Goal: Information Seeking & Learning: Learn about a topic

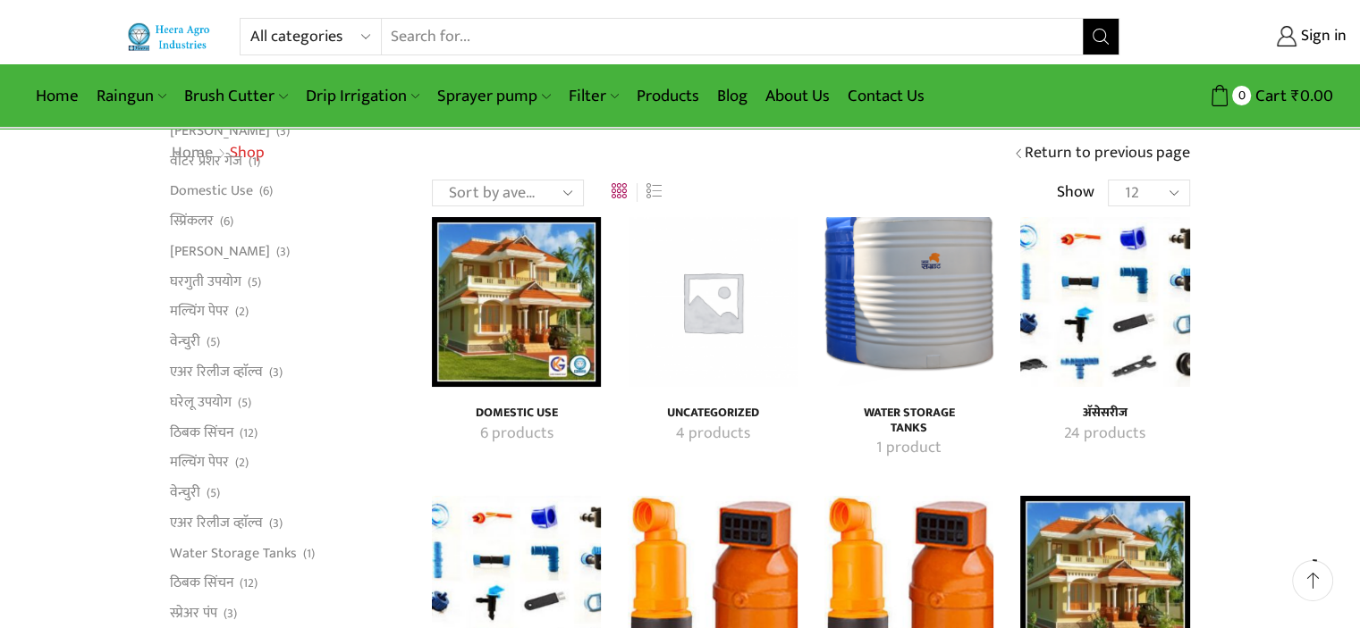
scroll to position [327, 0]
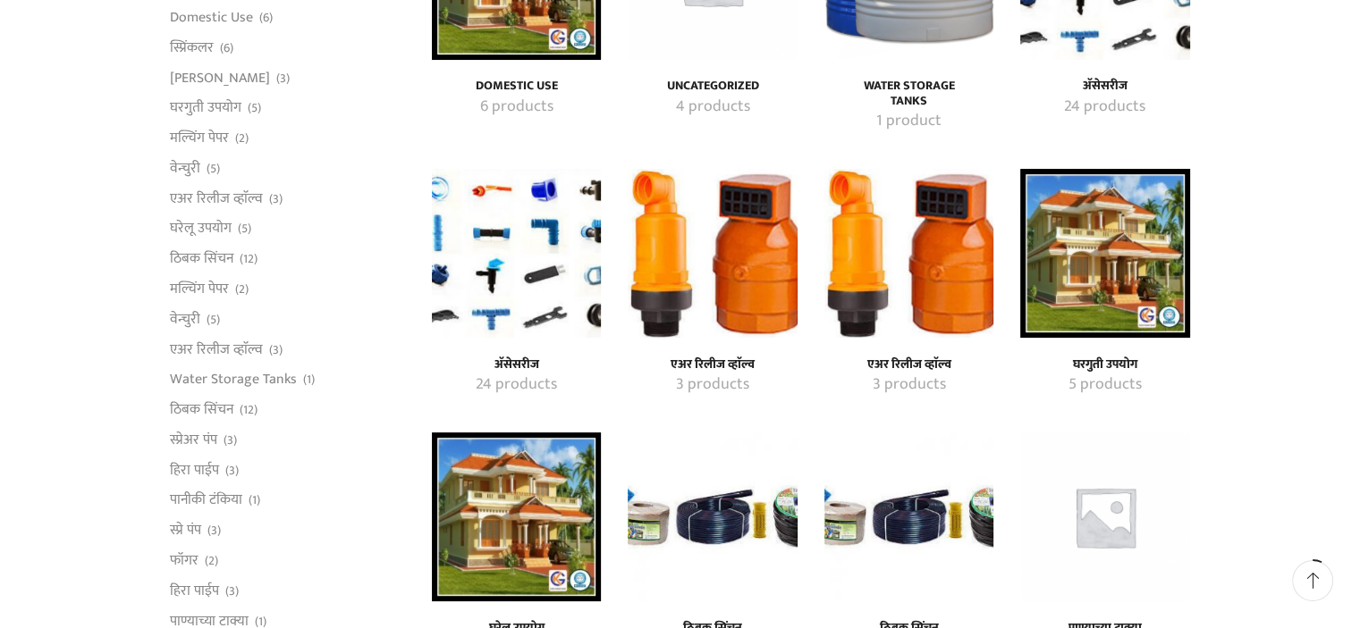
click at [730, 292] on img "Visit product category एअर रिलीज व्हाॅल्व" at bounding box center [712, 253] width 169 height 169
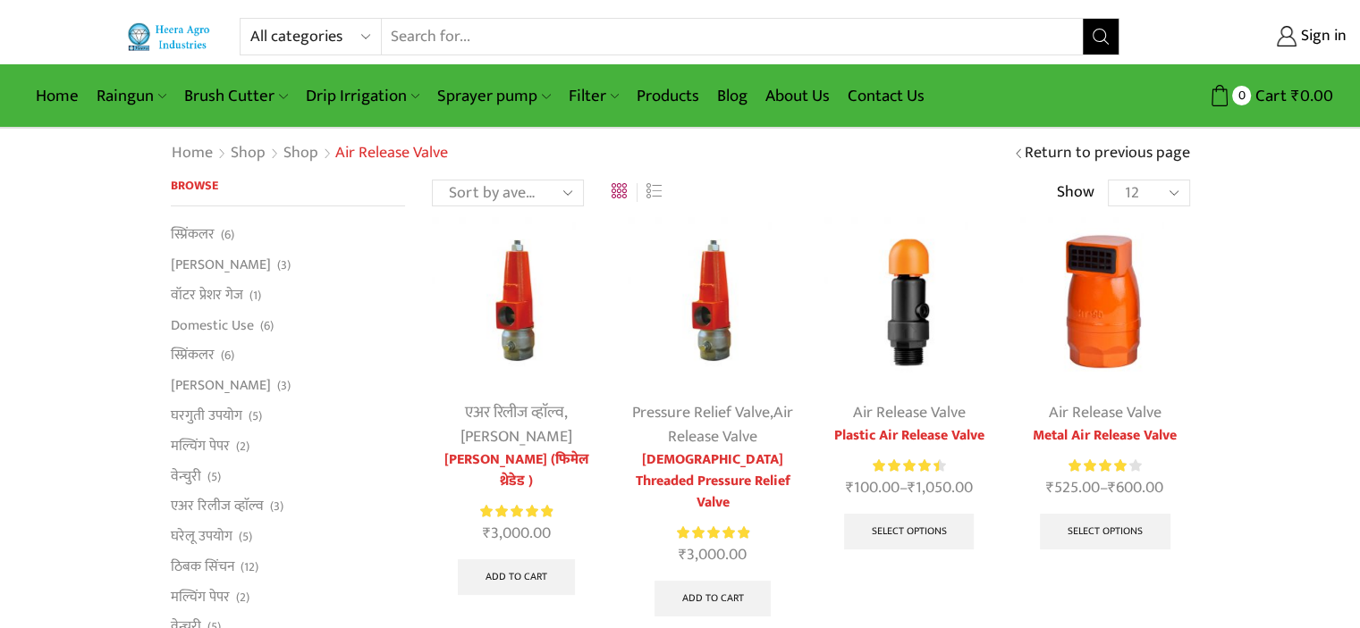
click at [901, 324] on img at bounding box center [908, 301] width 169 height 169
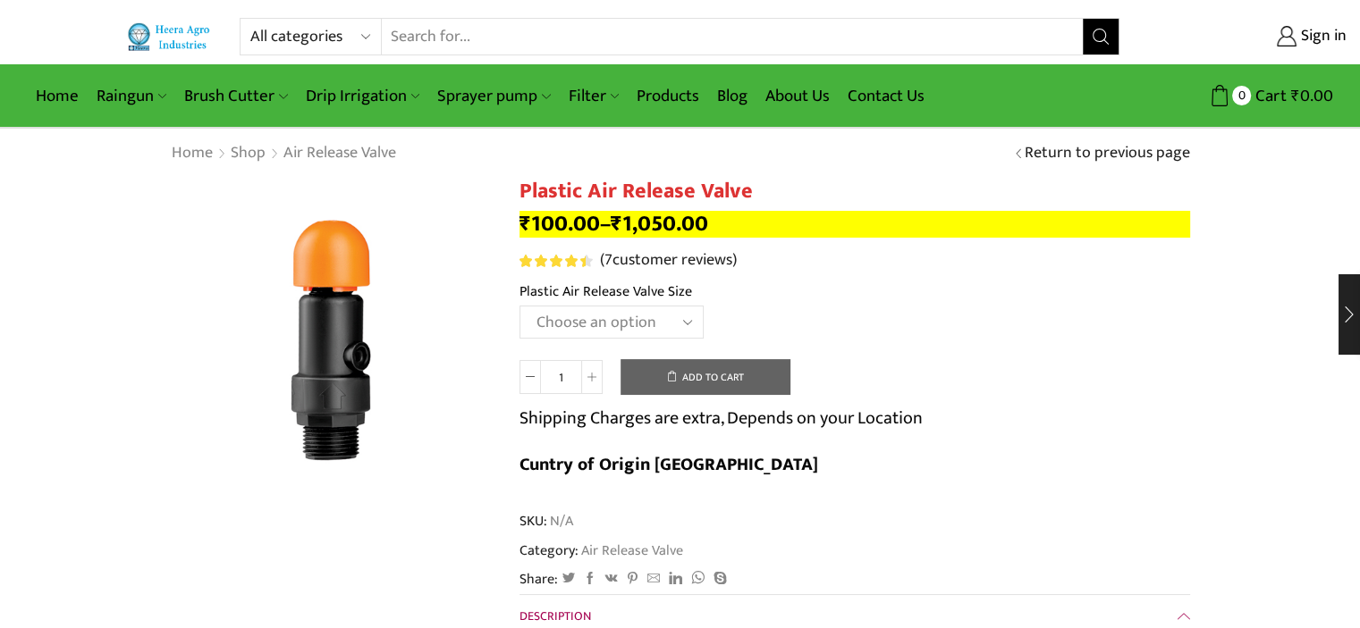
click at [608, 321] on select "Choose an option HT-90P 2" HT88P 1"" at bounding box center [611, 322] width 184 height 33
select select "ht88p-1"
click at [519, 306] on select "Choose an option HT-90P 2" HT88P 1"" at bounding box center [611, 322] width 184 height 33
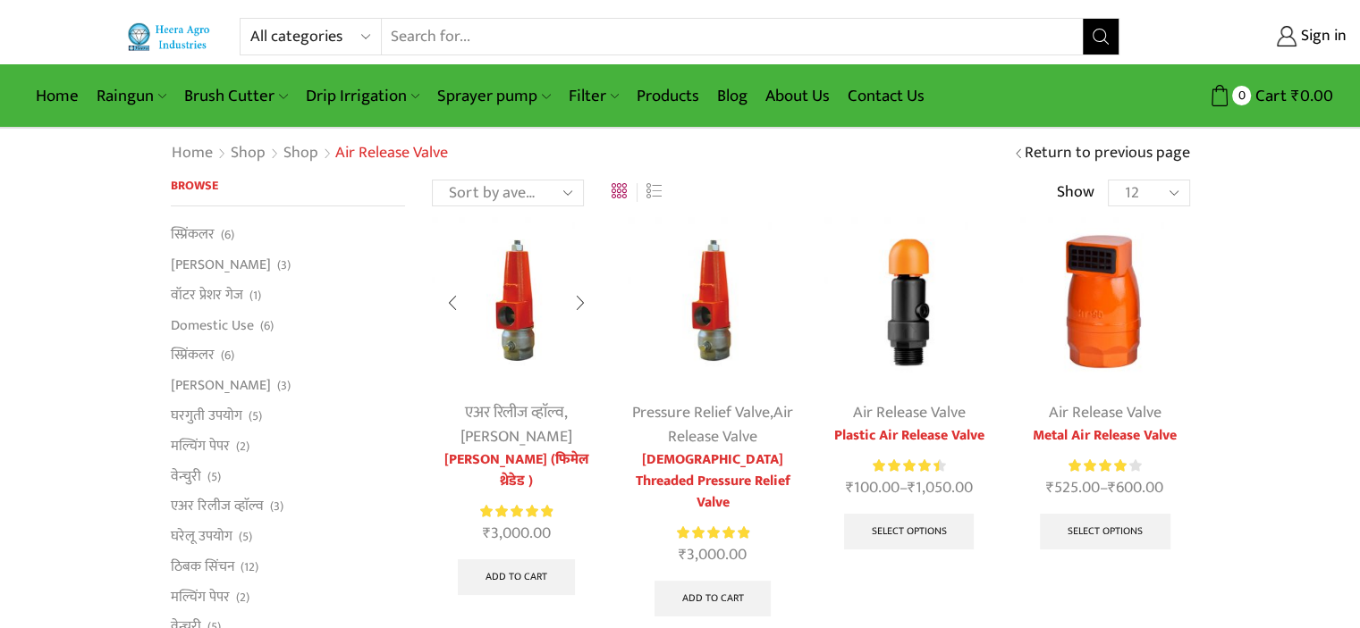
click at [512, 328] on img at bounding box center [516, 301] width 169 height 169
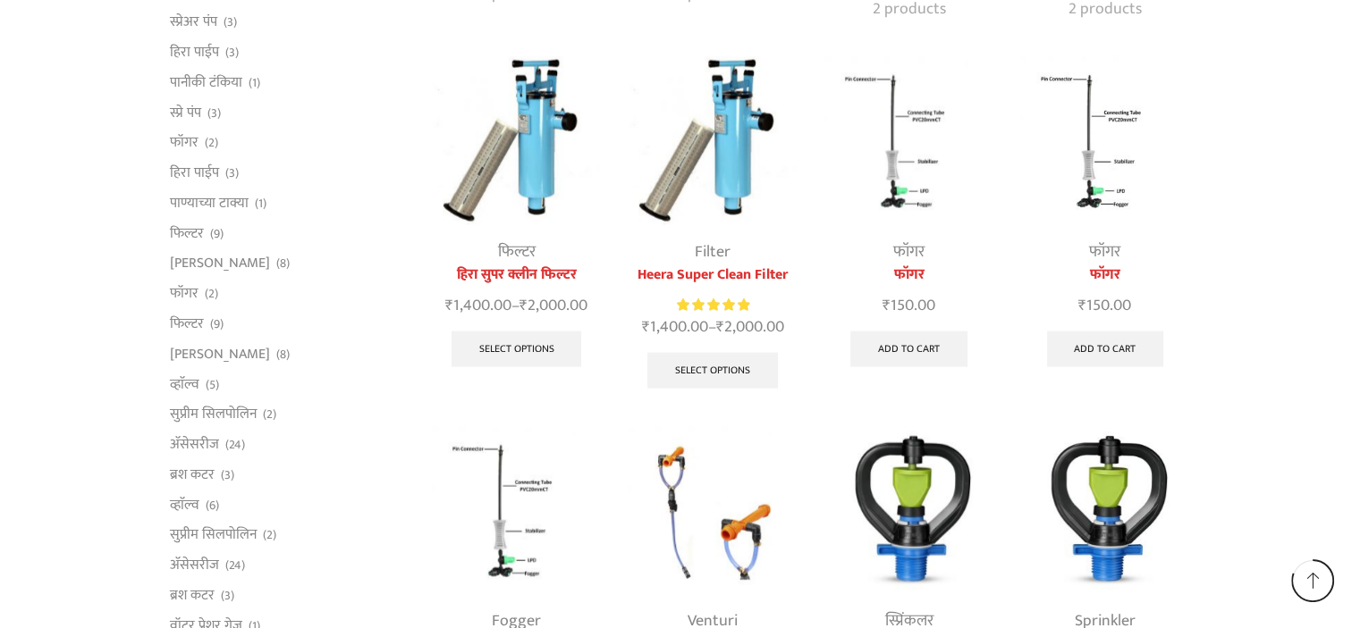
scroll to position [3566, 0]
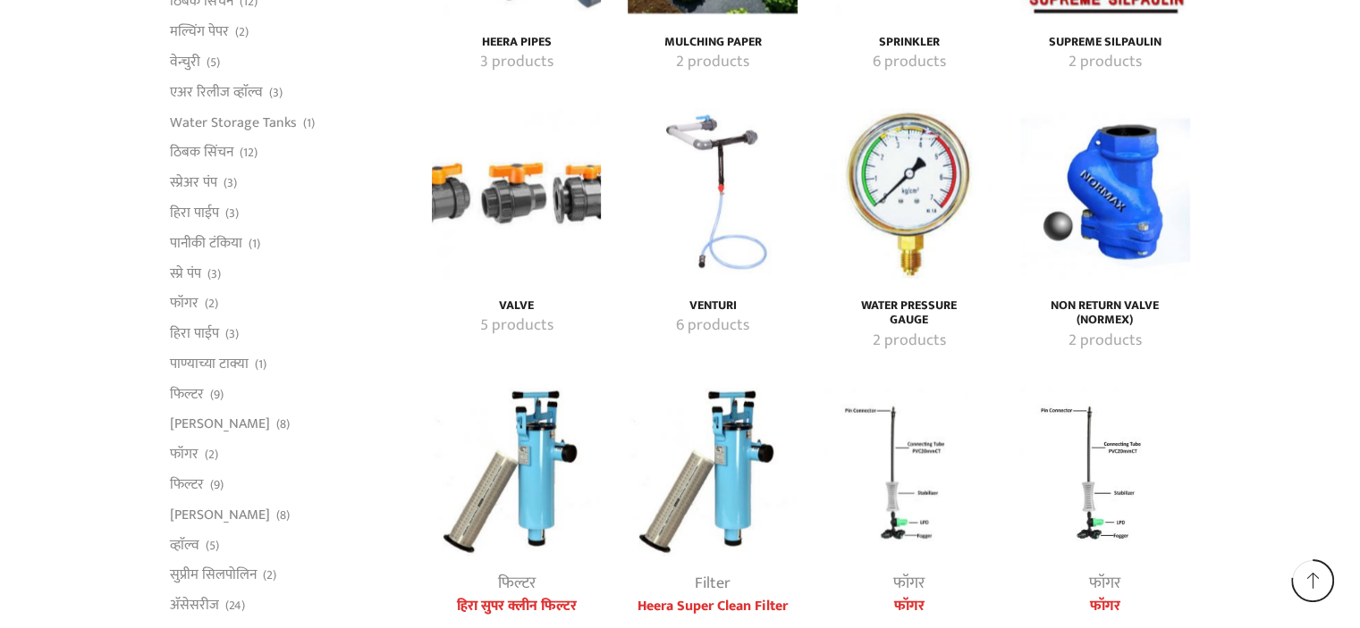
click at [1121, 177] on img "Visit product category Non Return Valve (Normex)" at bounding box center [1104, 193] width 169 height 169
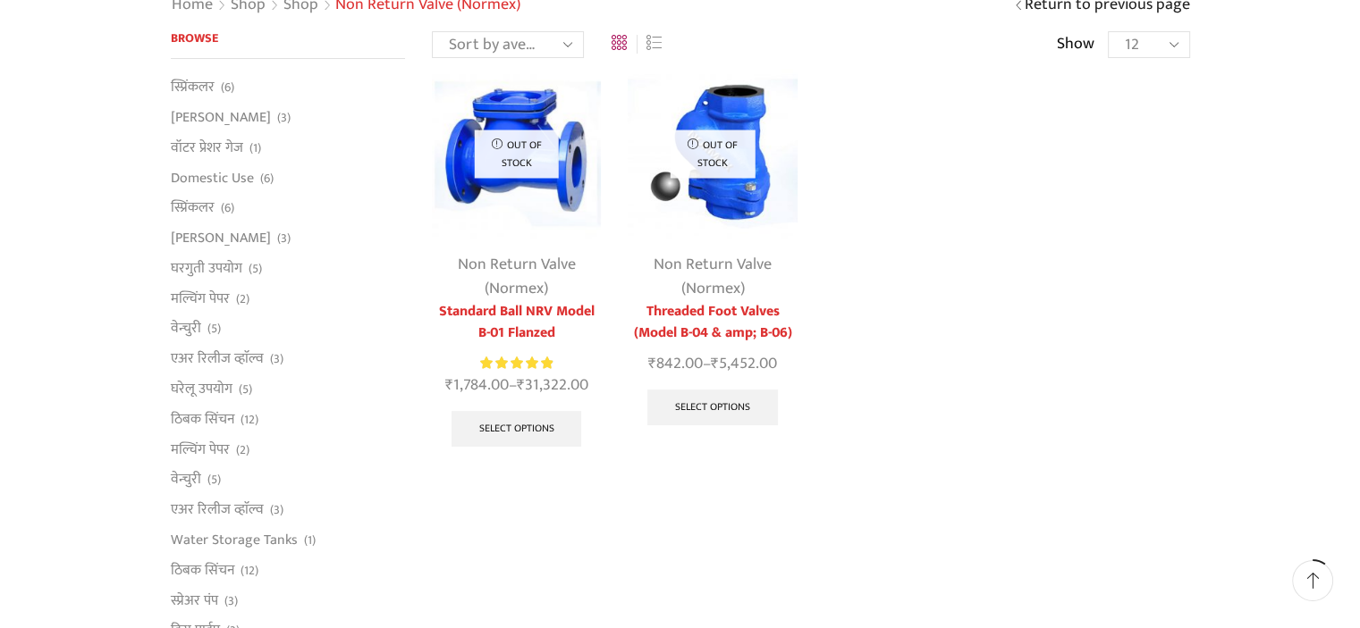
scroll to position [149, 0]
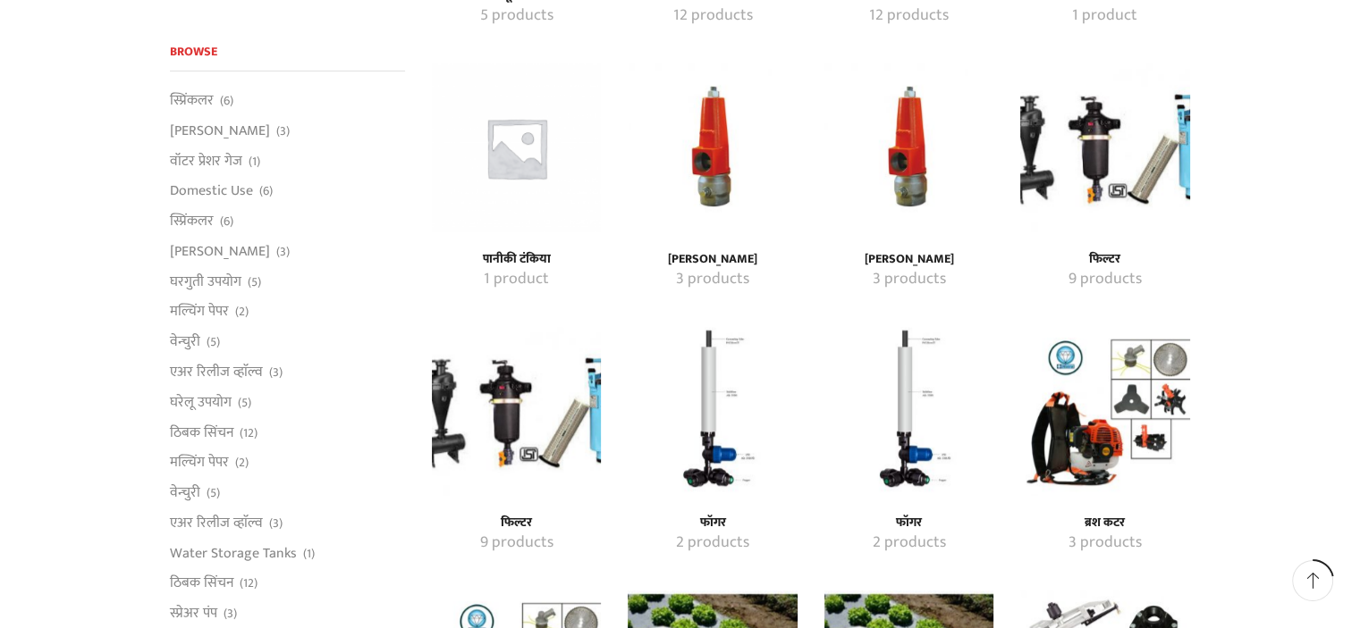
scroll to position [958, 0]
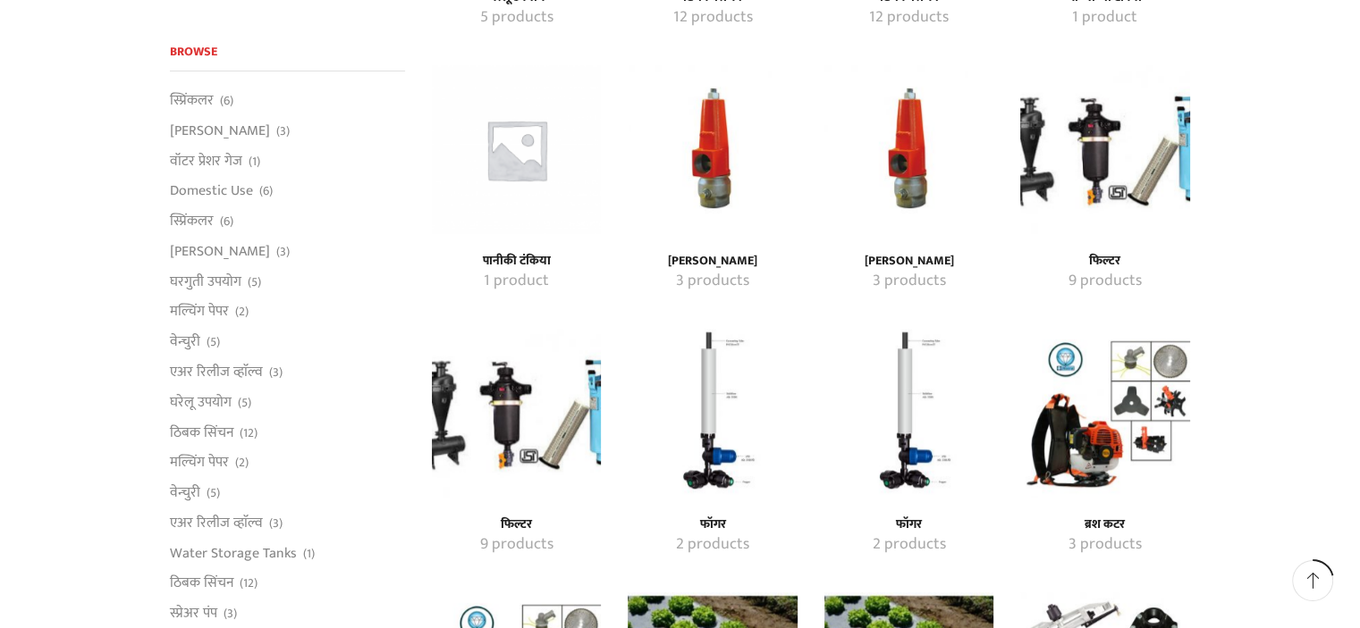
click at [514, 418] on img "Visit product category फिल्टर" at bounding box center [516, 413] width 169 height 169
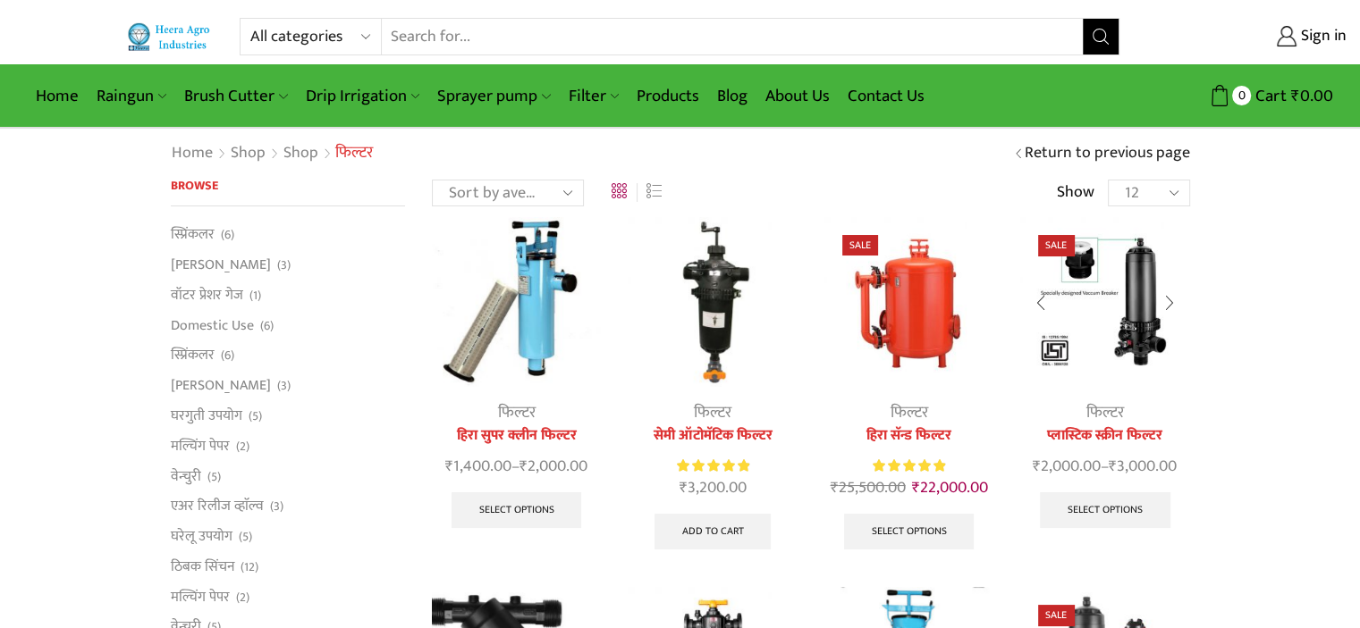
click at [1151, 346] on img at bounding box center [1104, 301] width 169 height 169
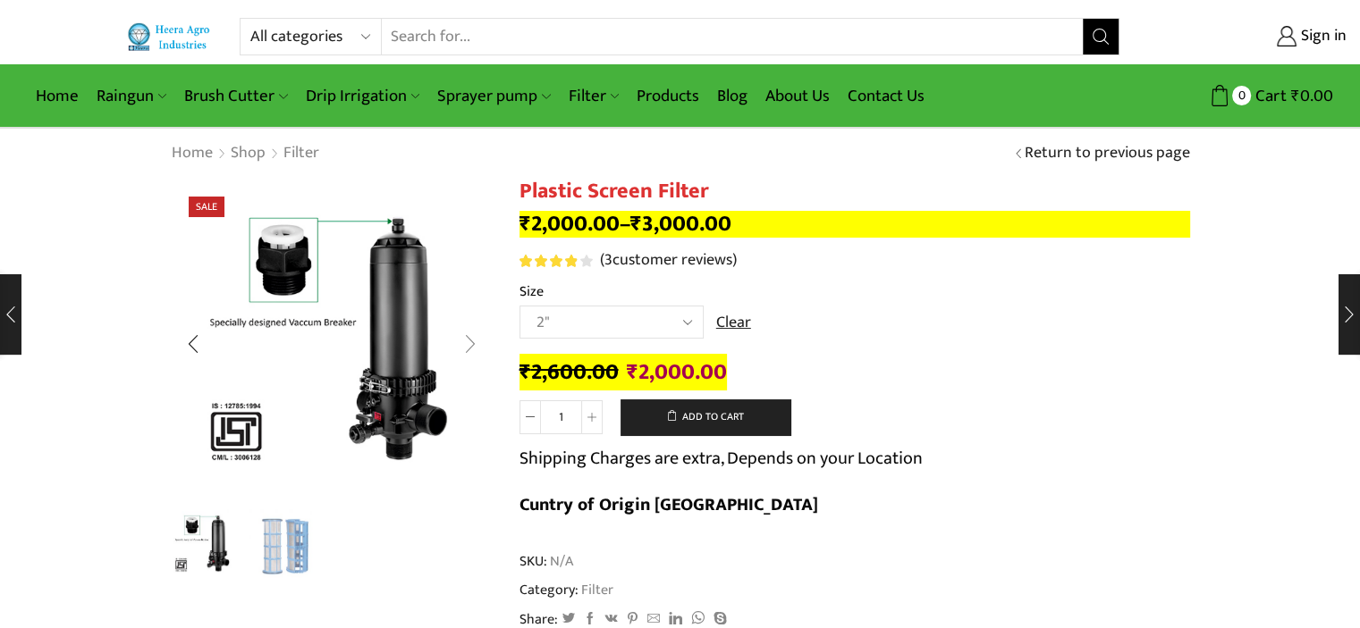
click at [468, 349] on div "Next slide" at bounding box center [470, 344] width 45 height 45
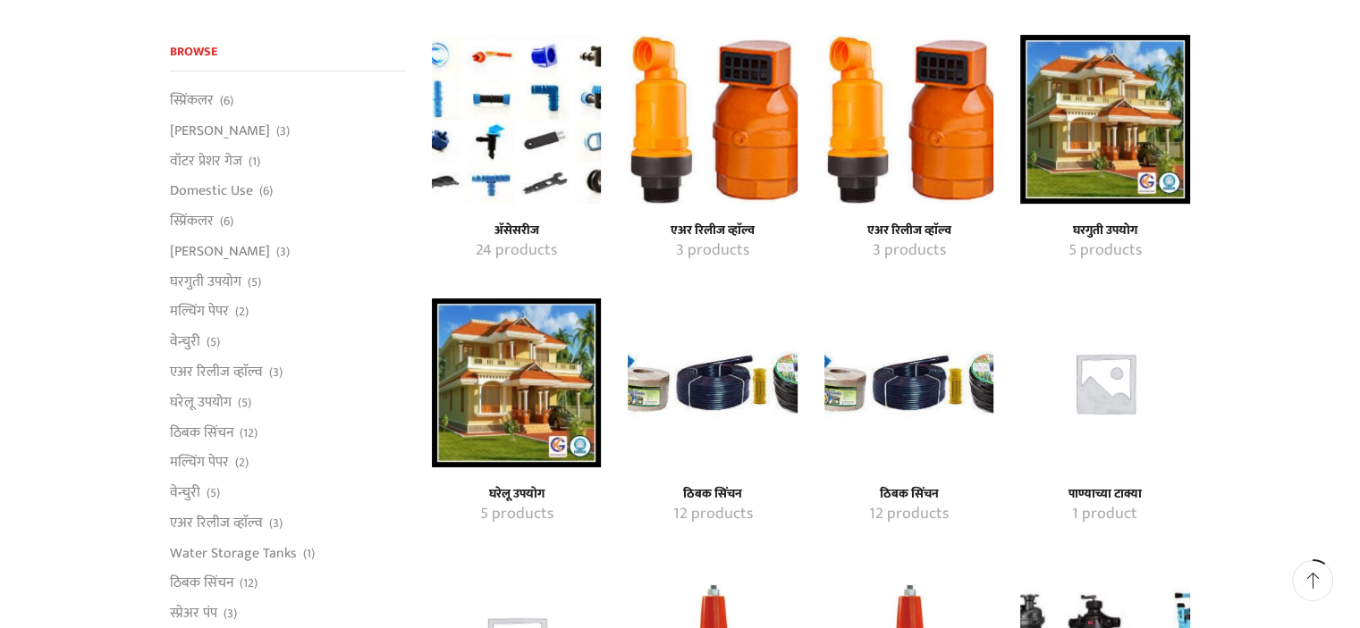
scroll to position [453, 0]
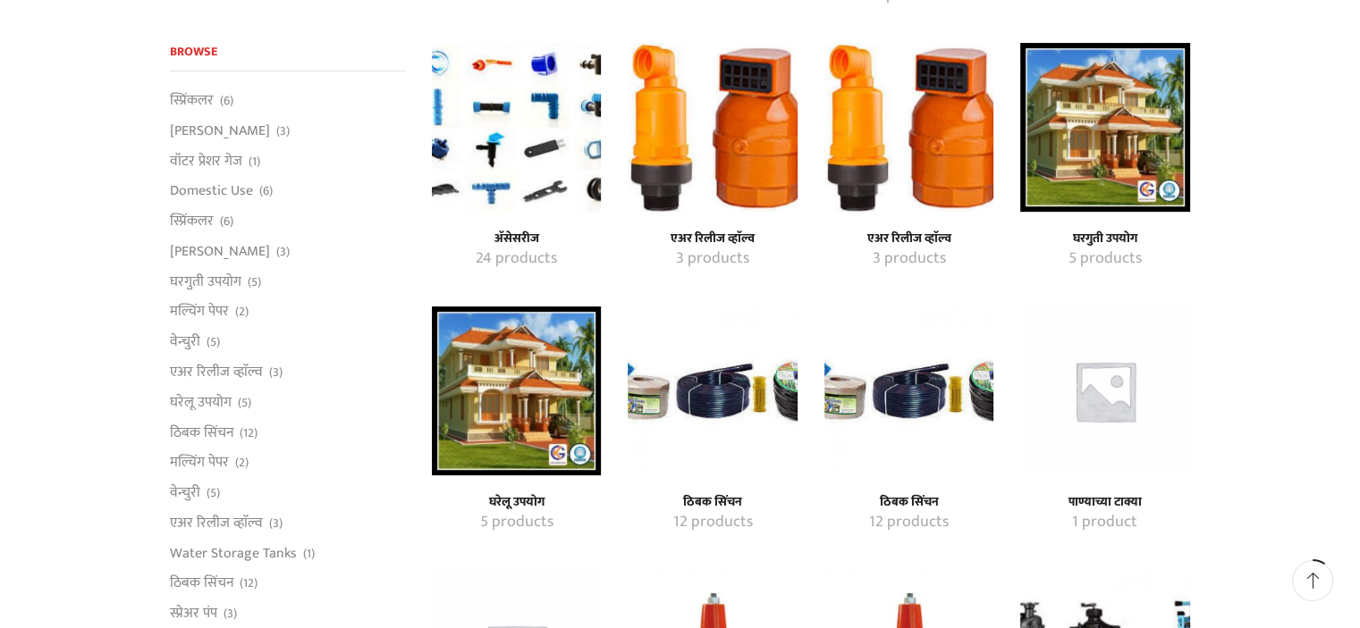
click at [671, 157] on img "Visit product category एअर रिलीज व्हाॅल्व" at bounding box center [712, 127] width 169 height 169
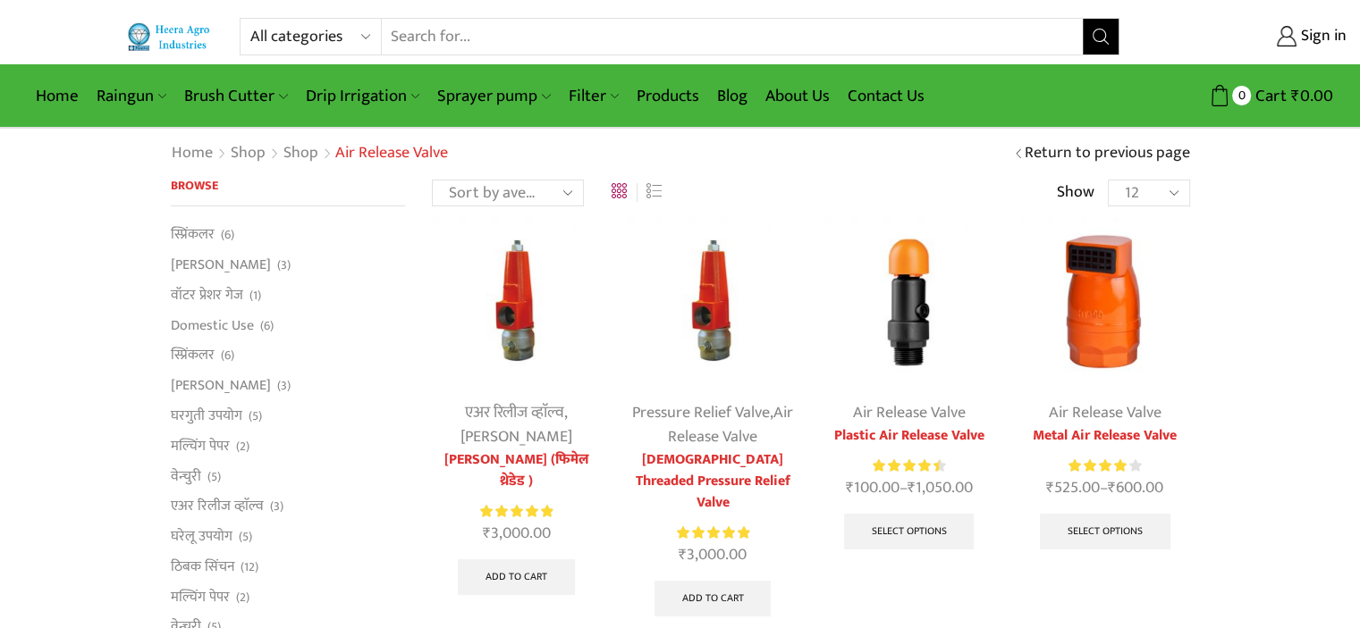
click at [926, 304] on img at bounding box center [908, 301] width 169 height 169
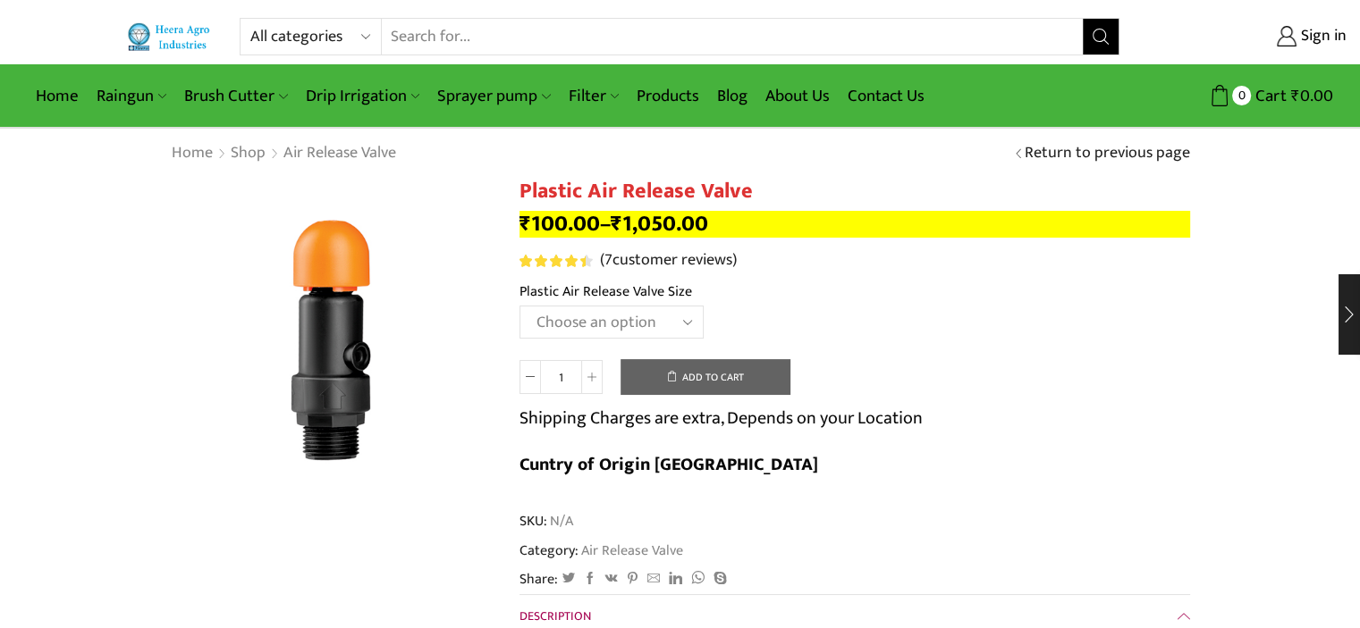
click at [545, 196] on h1 "Plastic Air Release Valve" at bounding box center [854, 192] width 670 height 26
click at [762, 191] on h1 "Plastic Air Release Valve" at bounding box center [854, 192] width 670 height 26
click at [753, 189] on h1 "Plastic Air Release Valve" at bounding box center [854, 192] width 670 height 26
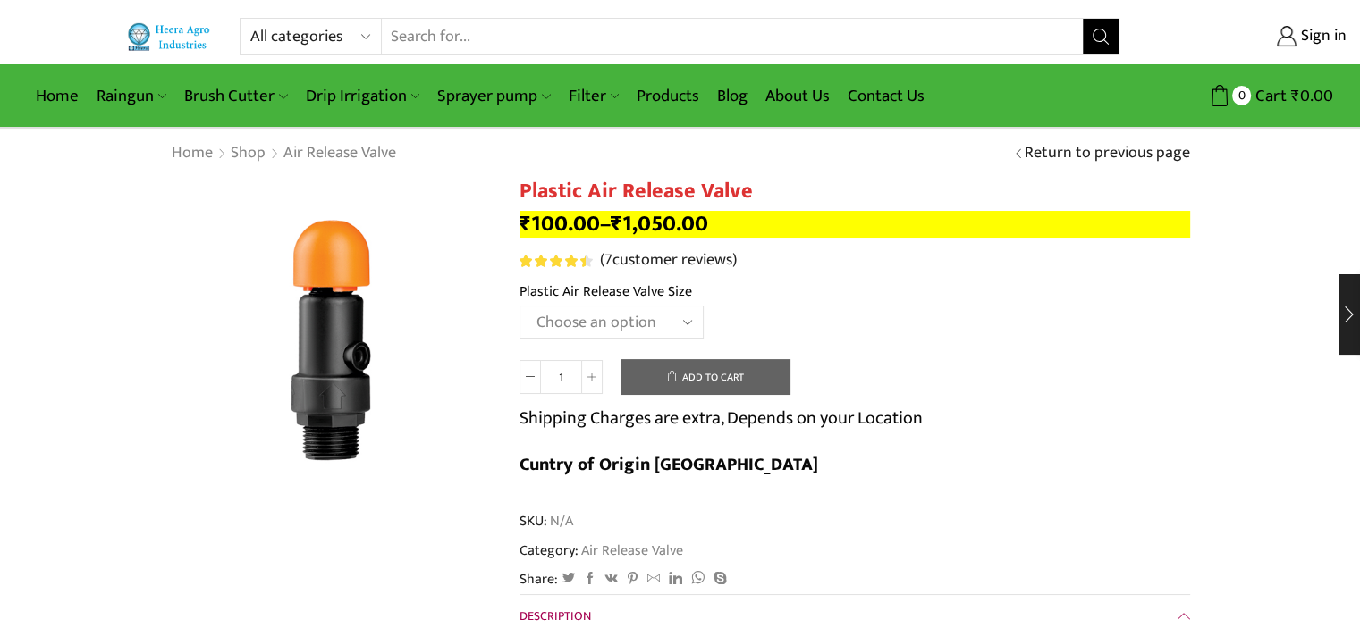
click at [741, 191] on h1 "Plastic Air Release Valve" at bounding box center [854, 192] width 670 height 26
drag, startPoint x: 752, startPoint y: 191, endPoint x: 518, endPoint y: 183, distance: 234.3
copy h1 "Plastic Air Release Valve"
